Goal: Transaction & Acquisition: Purchase product/service

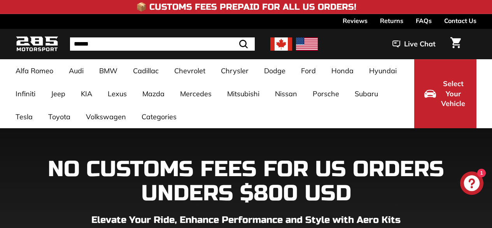
click at [141, 40] on input "Search" at bounding box center [162, 43] width 185 height 13
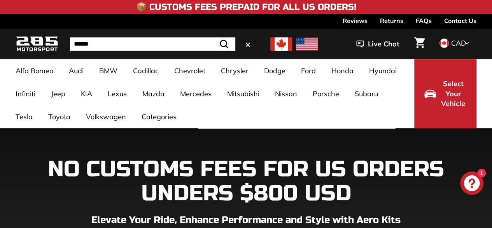
type input "******"
click at [213, 37] on button ".cls-1{fill:none;stroke:#000;stroke-miterlimit:10;stroke-width:2px} Search" at bounding box center [224, 43] width 23 height 13
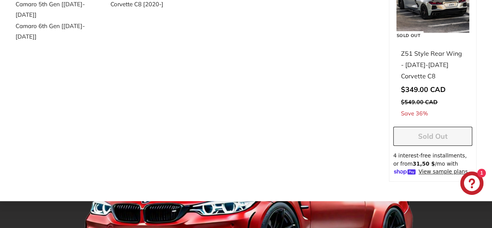
scroll to position [139, 0]
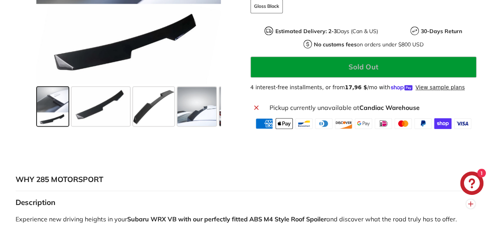
scroll to position [269, 0]
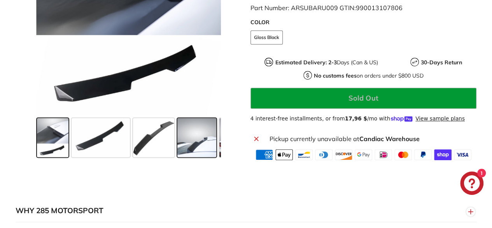
click at [195, 123] on span at bounding box center [196, 137] width 39 height 39
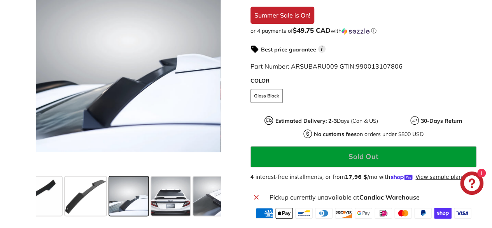
scroll to position [207, 0]
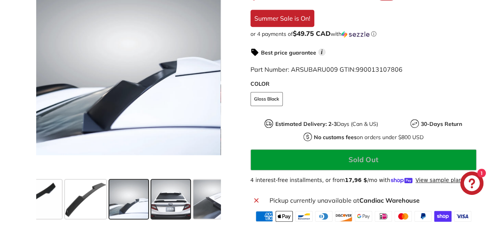
click at [170, 185] on span at bounding box center [170, 198] width 39 height 39
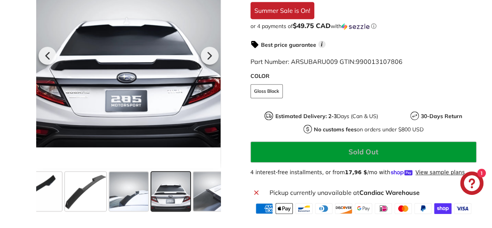
scroll to position [215, 0]
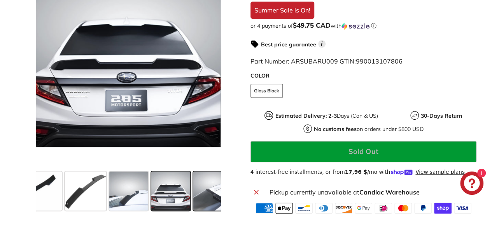
click at [203, 201] on span at bounding box center [212, 190] width 39 height 39
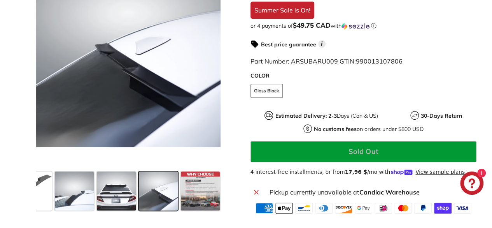
scroll to position [0, 123]
click at [212, 56] on icon at bounding box center [209, 55] width 18 height 18
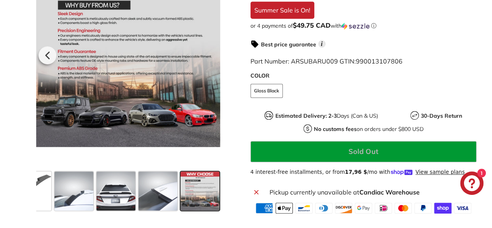
click at [212, 56] on div at bounding box center [127, 54] width 185 height 228
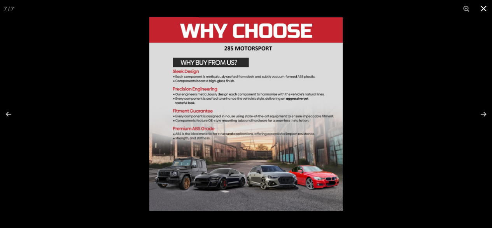
click at [481, 10] on button at bounding box center [483, 8] width 17 height 17
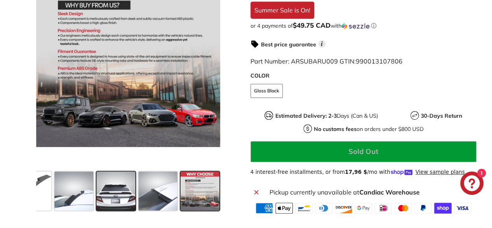
click at [114, 186] on span at bounding box center [115, 190] width 39 height 39
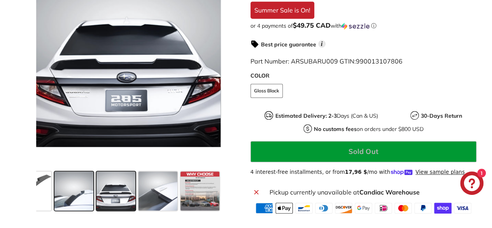
click at [86, 189] on span at bounding box center [73, 190] width 39 height 39
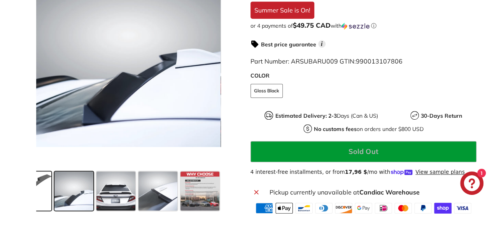
click at [42, 186] on span at bounding box center [30, 190] width 41 height 39
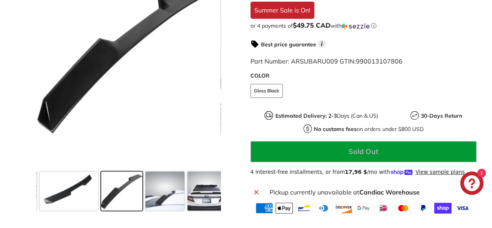
scroll to position [0, 25]
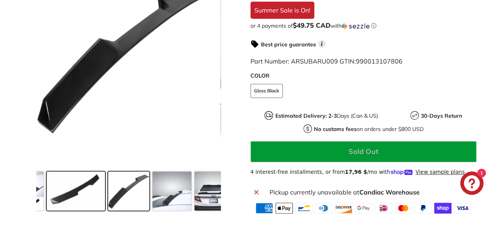
click at [51, 187] on span at bounding box center [76, 190] width 58 height 39
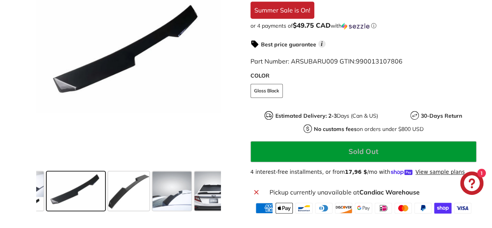
scroll to position [0, 0]
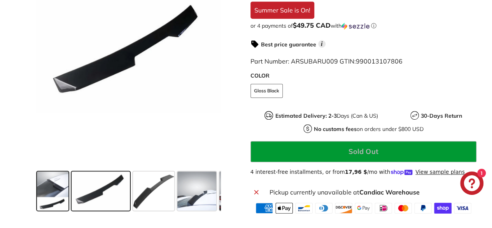
click at [51, 187] on span at bounding box center [53, 190] width 32 height 39
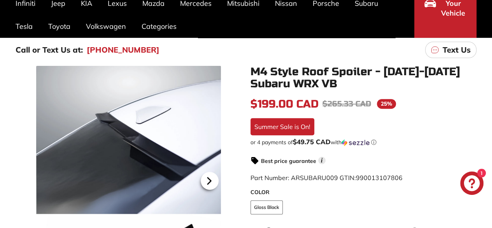
scroll to position [88, 0]
